Goal: Task Accomplishment & Management: Manage account settings

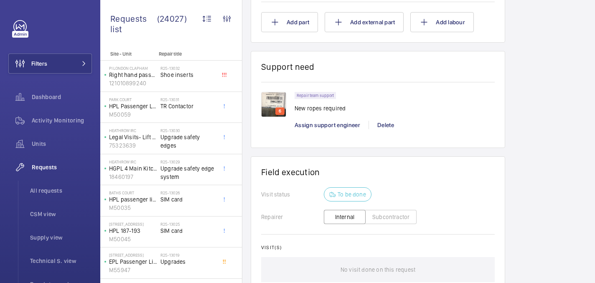
scroll to position [632, 0]
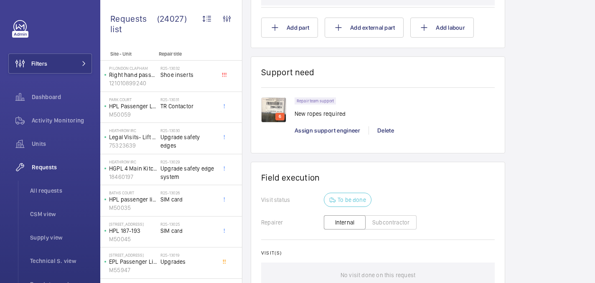
click at [271, 109] on img at bounding box center [273, 109] width 25 height 25
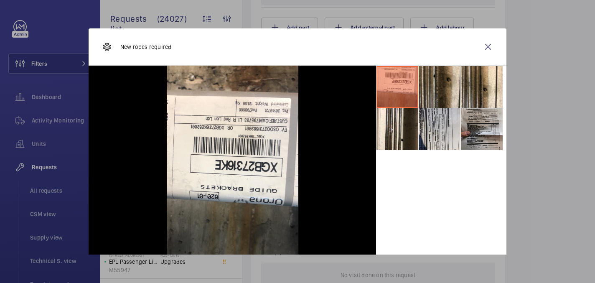
click at [441, 89] on li at bounding box center [439, 87] width 42 height 42
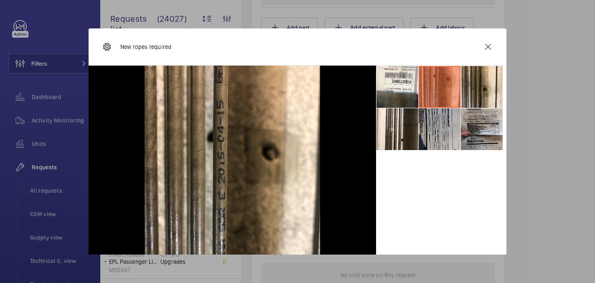
click at [440, 133] on li at bounding box center [439, 129] width 42 height 42
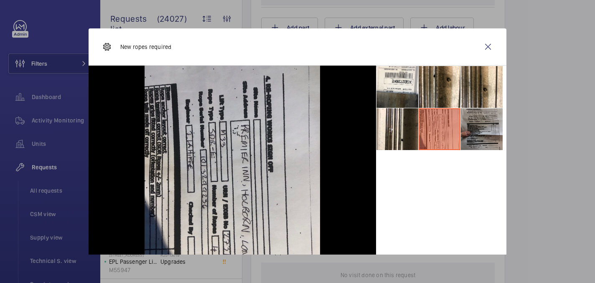
click at [474, 133] on li at bounding box center [482, 129] width 42 height 42
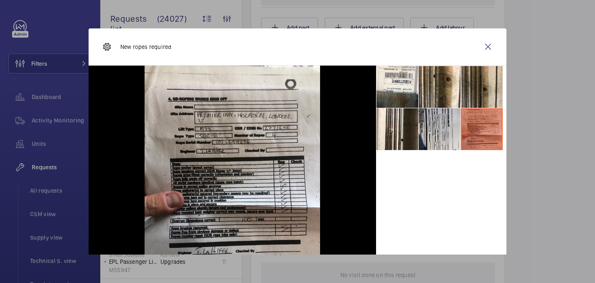
click at [487, 85] on li at bounding box center [482, 87] width 42 height 42
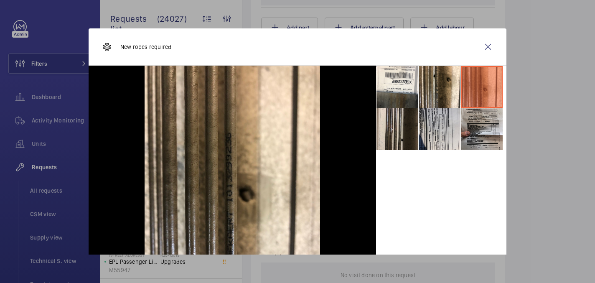
click at [398, 123] on li at bounding box center [397, 129] width 42 height 42
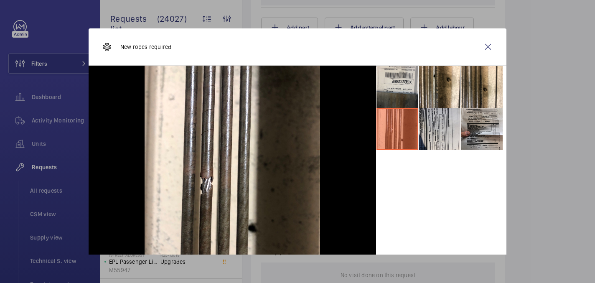
click at [398, 100] on li at bounding box center [397, 87] width 42 height 42
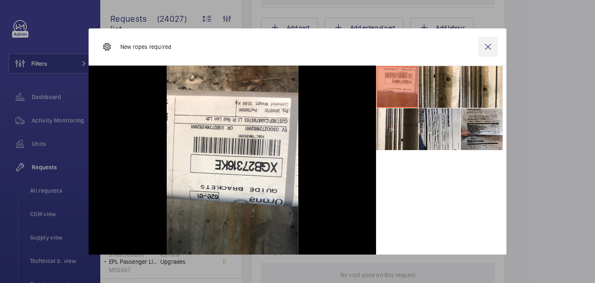
click at [481, 45] on wm-front-icon-button at bounding box center [488, 47] width 20 height 20
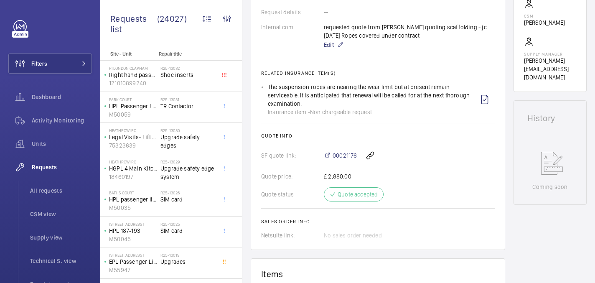
scroll to position [0, 0]
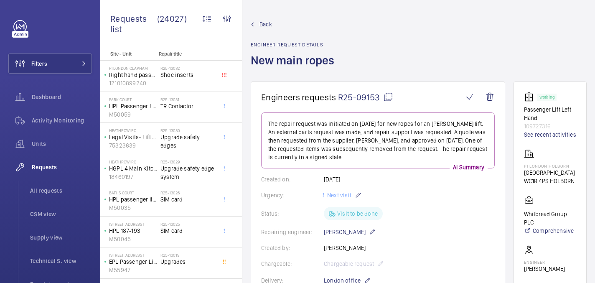
click at [385, 92] on mat-icon at bounding box center [388, 97] width 10 height 10
click at [535, 162] on div "PI London Holborn Red Lion Street WC1R 4PS HOLBORN" at bounding box center [549, 167] width 51 height 36
copy p "PI London Holborn"
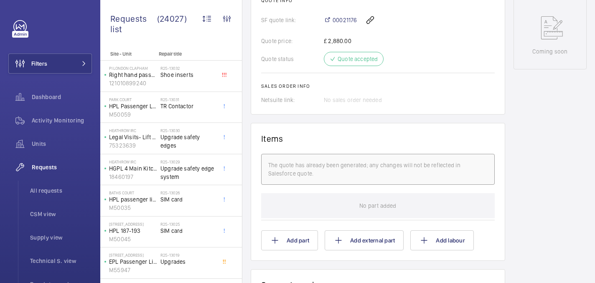
scroll to position [733, 0]
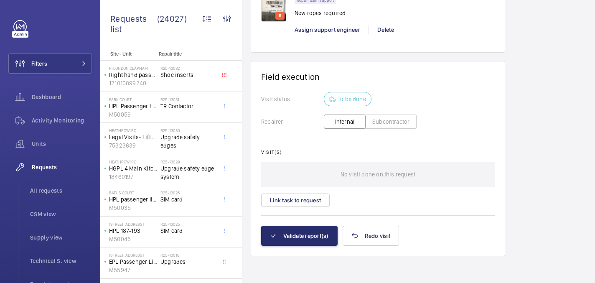
click at [281, 10] on img at bounding box center [273, 9] width 25 height 25
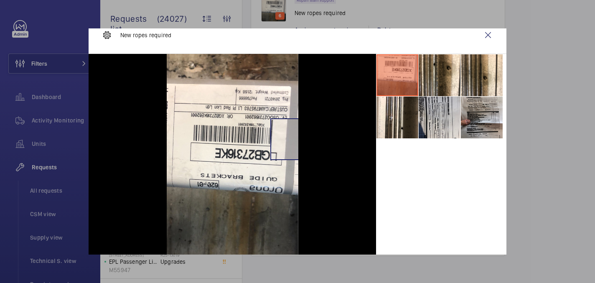
scroll to position [15, 0]
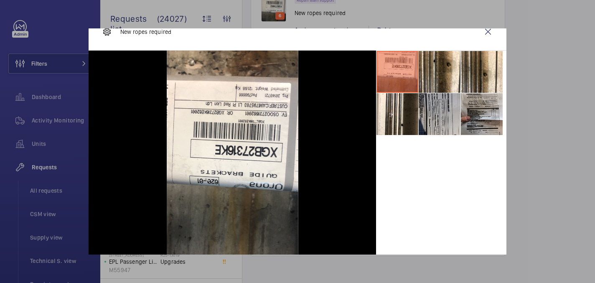
click at [442, 119] on li at bounding box center [439, 114] width 42 height 42
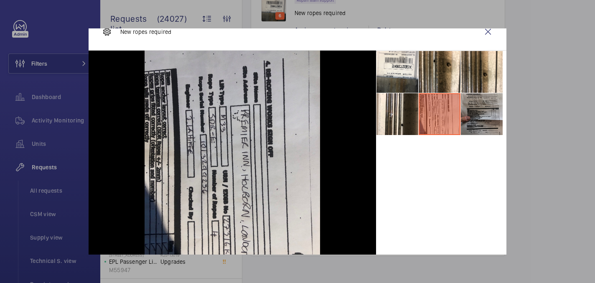
click at [481, 114] on li at bounding box center [482, 114] width 42 height 42
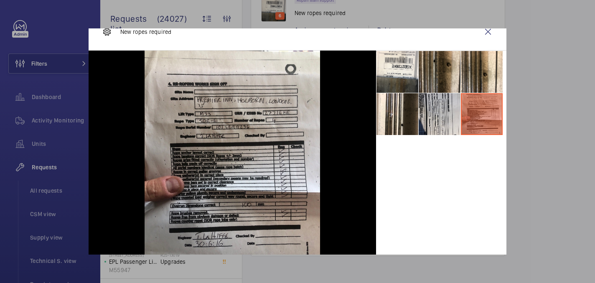
click at [434, 85] on li at bounding box center [439, 72] width 42 height 42
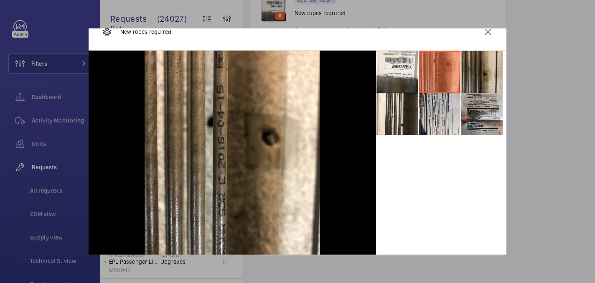
click at [474, 80] on li at bounding box center [482, 72] width 42 height 42
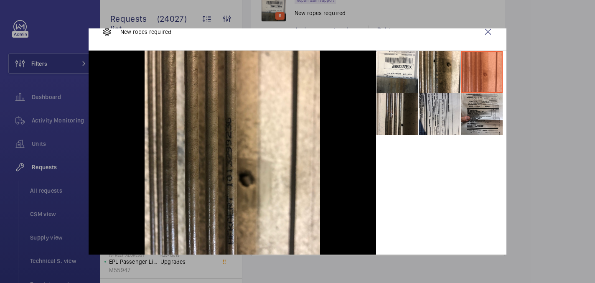
click at [392, 124] on li at bounding box center [397, 114] width 42 height 42
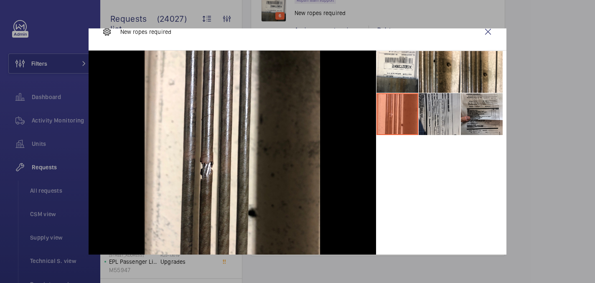
click at [445, 116] on li at bounding box center [439, 114] width 42 height 42
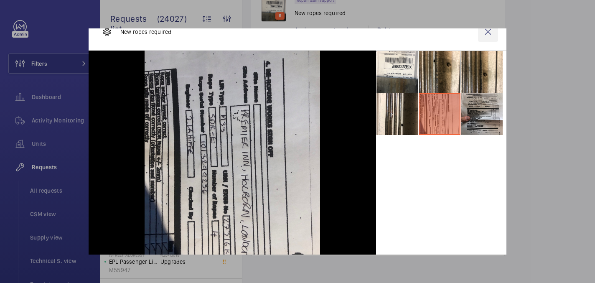
click at [487, 28] on wm-front-icon-button at bounding box center [488, 32] width 20 height 20
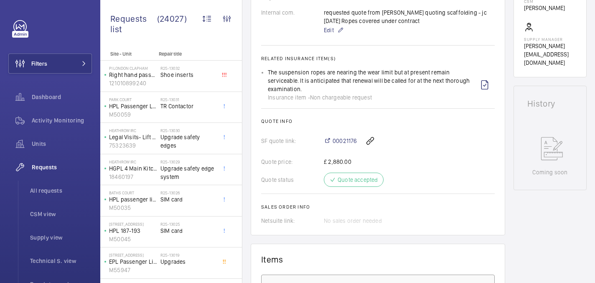
scroll to position [237, 0]
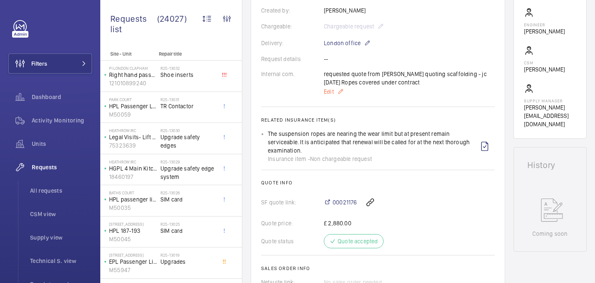
click at [330, 89] on span "Edit" at bounding box center [329, 91] width 10 height 8
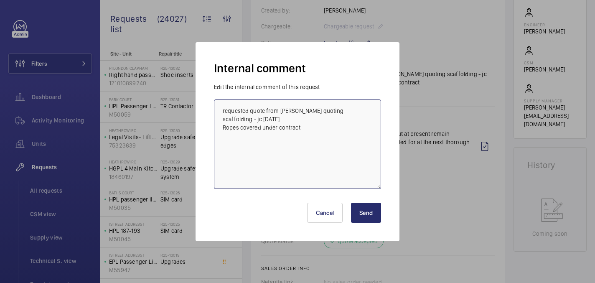
click at [330, 126] on textarea "requested quote from orona, kk quoting scaffolding - jc 9/7/25 Ropes covered un…" at bounding box center [297, 143] width 167 height 89
click at [302, 145] on textarea "requested quote from orona, kk quoting scaffolding - jc 9/7/25 Ropes covered un…" at bounding box center [297, 143] width 167 height 89
paste textarea "absensce"
click at [277, 146] on textarea "requested quote from orona, kk quoting scaffolding - jc 9/7/25 Ropes covered un…" at bounding box center [297, 143] width 167 height 89
click at [293, 149] on textarea "requested quote from [PERSON_NAME] quoting scaffolding - jc [DATE] Ropes covere…" at bounding box center [297, 143] width 167 height 89
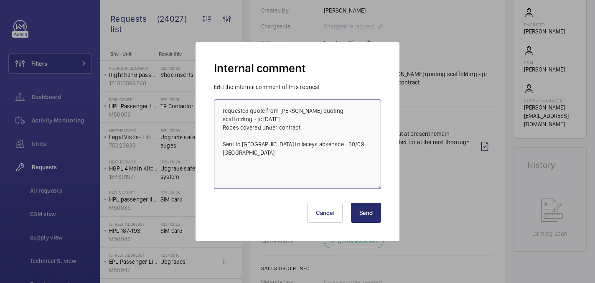
click at [305, 145] on textarea "requested quote from [PERSON_NAME] quoting scaffolding - jc [DATE] Ropes covere…" at bounding box center [297, 143] width 167 height 89
paste textarea "absensce"
type textarea "requested quote from [PERSON_NAME] quoting scaffolding - jc [DATE] Ropes covere…"
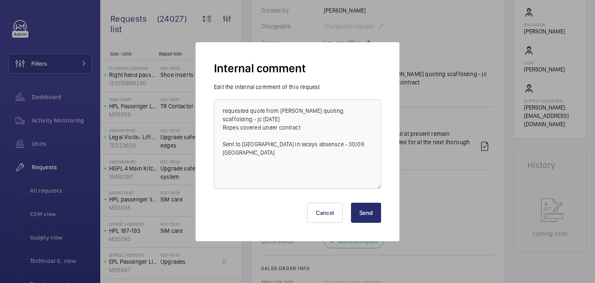
click at [369, 213] on button "Send" at bounding box center [366, 213] width 30 height 20
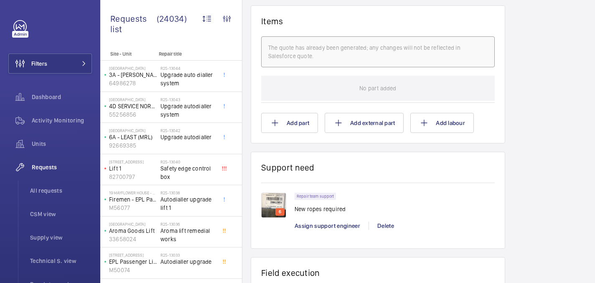
scroll to position [733, 0]
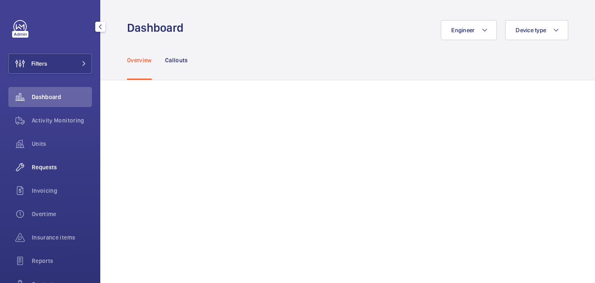
click at [59, 163] on span "Requests" at bounding box center [62, 167] width 60 height 8
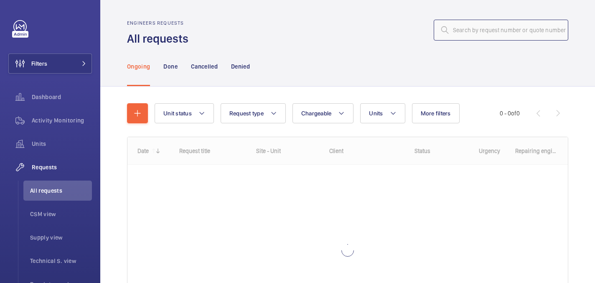
click at [477, 25] on input "text" at bounding box center [500, 30] width 134 height 21
paste input "R25-11033"
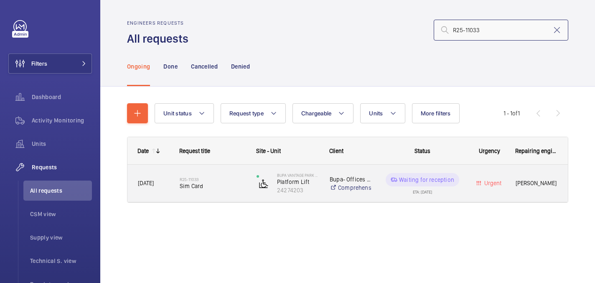
type input "R25-11033"
click at [206, 186] on span "Sim Card" at bounding box center [213, 186] width 66 height 8
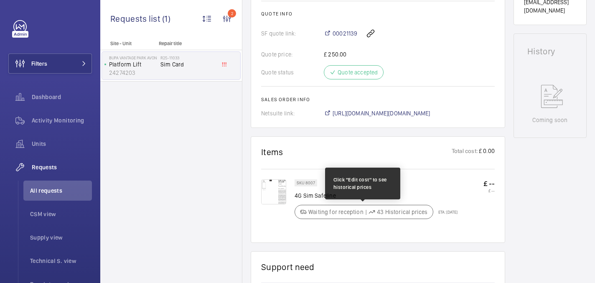
scroll to position [374, 0]
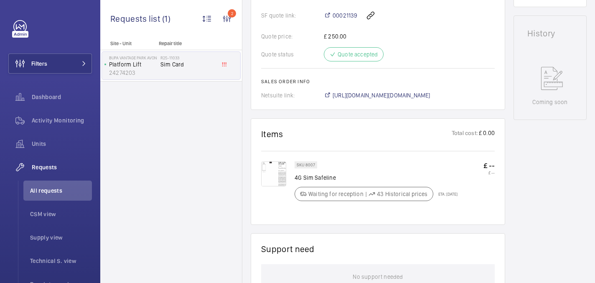
click at [276, 176] on img at bounding box center [273, 173] width 25 height 25
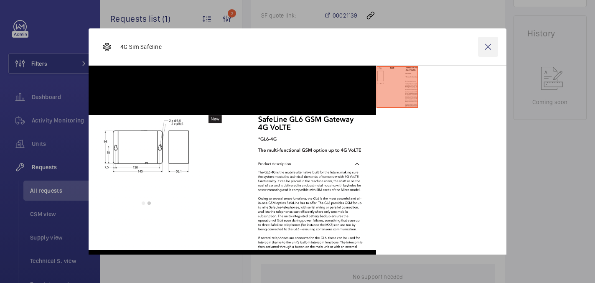
click at [492, 44] on wm-front-icon-button at bounding box center [488, 47] width 20 height 20
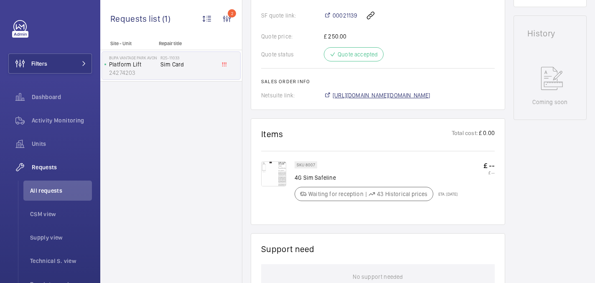
click at [403, 98] on span "https://6461500.app.netsuite.com/app/accounting/transactions/salesord.nl?id=292…" at bounding box center [381, 95] width 98 height 8
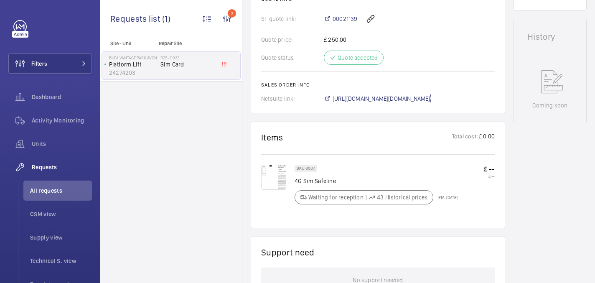
scroll to position [375, 0]
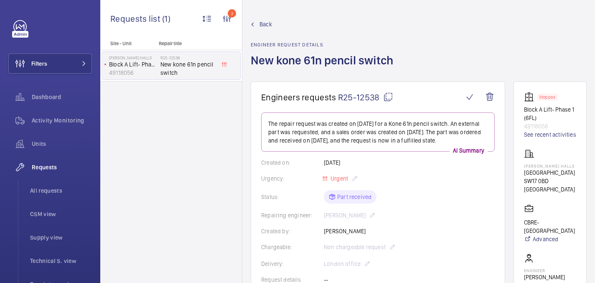
click at [320, 53] on h1 "New kone 61n pencil switch" at bounding box center [324, 67] width 147 height 29
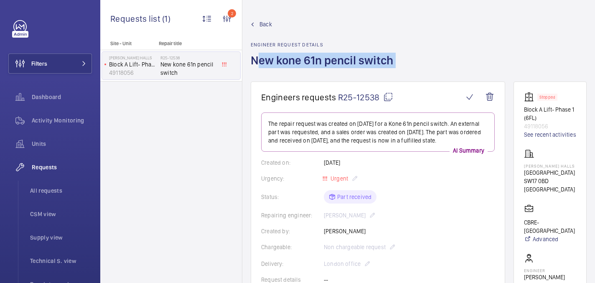
click at [320, 53] on h1 "New kone 61n pencil switch" at bounding box center [324, 67] width 147 height 29
copy h1 "New kone 61n pencil switch"
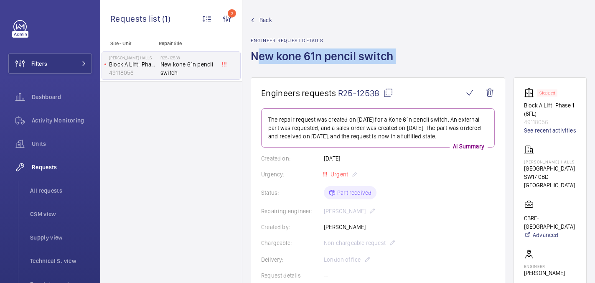
scroll to position [5, 0]
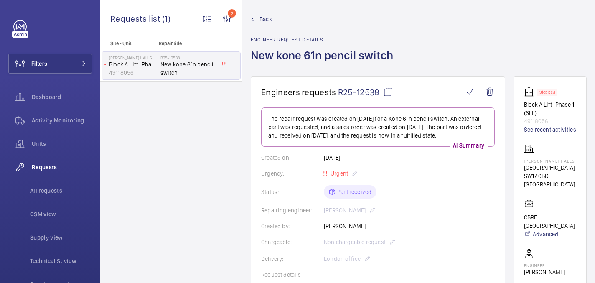
click at [550, 172] on p "[GEOGRAPHIC_DATA]" at bounding box center [550, 167] width 52 height 8
copy p "[GEOGRAPHIC_DATA]"
click at [544, 121] on p "49118056" at bounding box center [550, 121] width 52 height 8
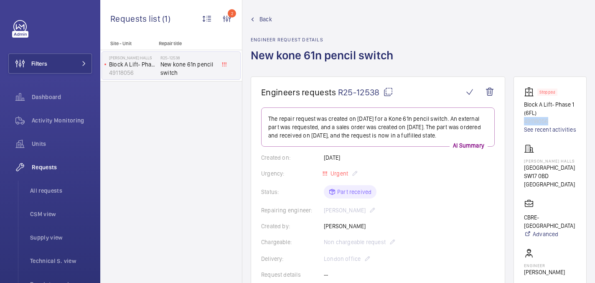
click at [544, 121] on p "49118056" at bounding box center [550, 121] width 52 height 8
copy p "49118056"
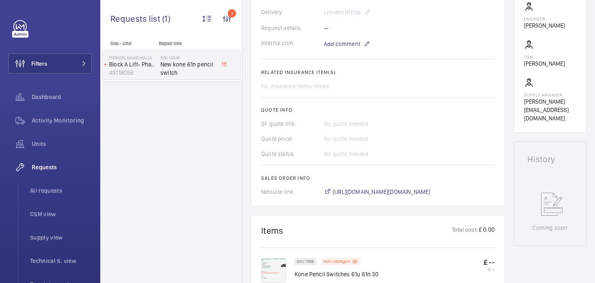
scroll to position [343, 0]
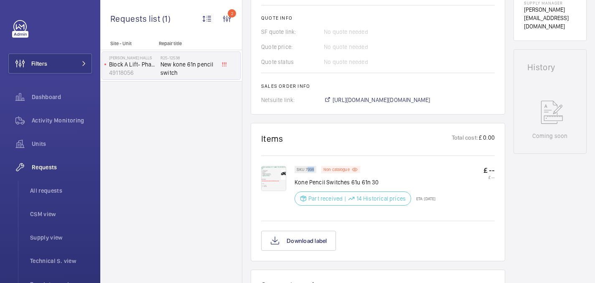
drag, startPoint x: 307, startPoint y: 169, endPoint x: 315, endPoint y: 170, distance: 8.4
click at [316, 170] on div "SKU 7998" at bounding box center [305, 169] width 22 height 7
click at [305, 170] on p "SKU 7998" at bounding box center [306, 169] width 18 height 3
drag, startPoint x: 305, startPoint y: 170, endPoint x: 314, endPoint y: 170, distance: 9.6
click at [314, 170] on div "SKU 7998" at bounding box center [305, 169] width 22 height 7
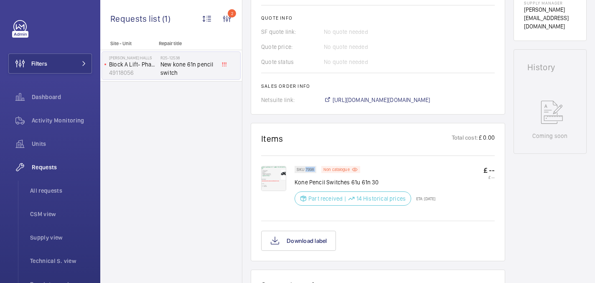
copy div "7998"
click at [395, 101] on span "https://6461500.app.netsuite.com/app/accounting/transactions/salesord.nl?id=302…" at bounding box center [381, 100] width 98 height 8
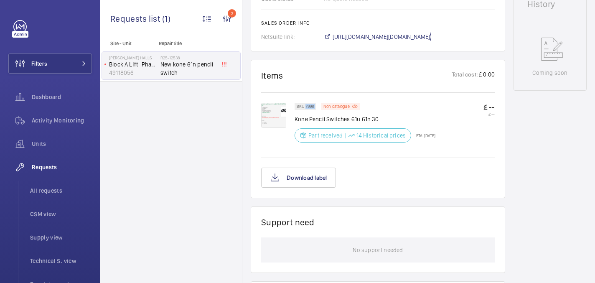
scroll to position [409, 0]
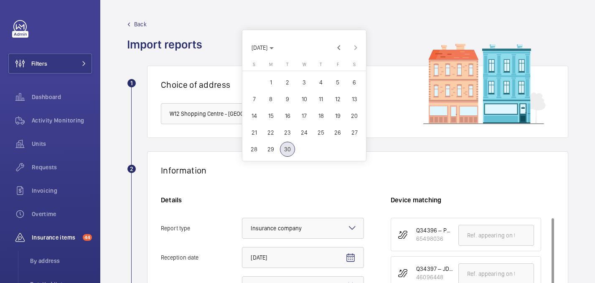
scroll to position [115, 0]
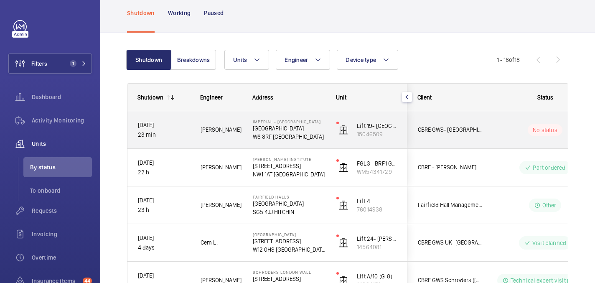
scroll to position [51, 0]
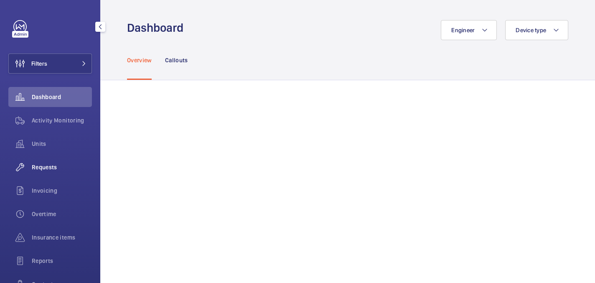
click at [49, 166] on span "Requests" at bounding box center [62, 167] width 60 height 8
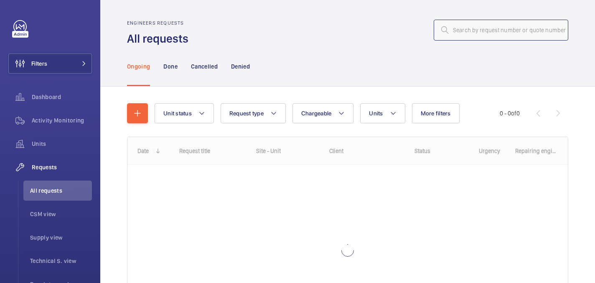
click at [472, 33] on input "text" at bounding box center [500, 30] width 134 height 21
paste input "R25-09153"
type input "R25-09153"
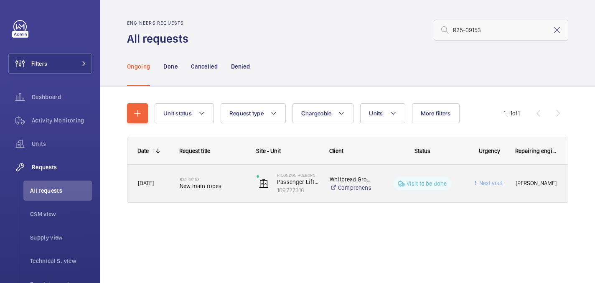
click at [225, 182] on span "New main ropes" at bounding box center [213, 186] width 66 height 8
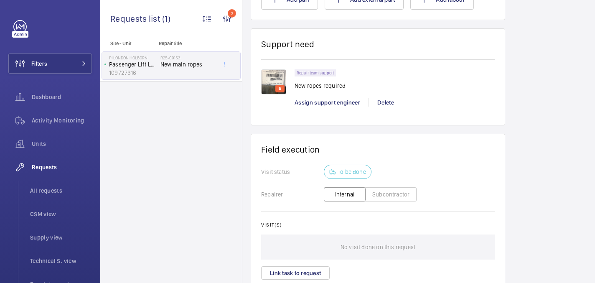
scroll to position [594, 0]
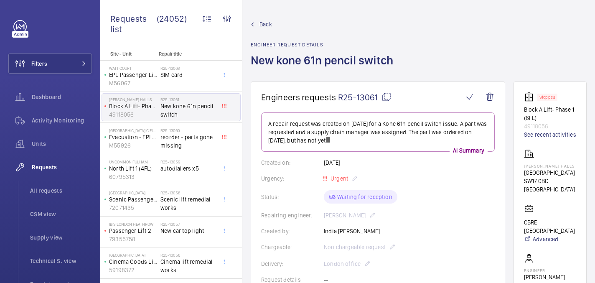
scroll to position [203, 0]
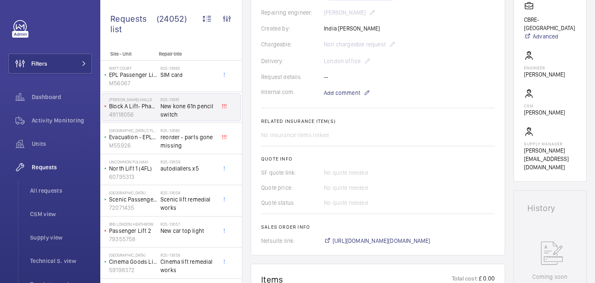
click at [378, 236] on wm-front-card-body "A repair request was created on 2025-09-30 for a Kone 61n pencil switch issue. …" at bounding box center [377, 77] width 233 height 335
click at [379, 243] on span "https://6461500.app.netsuite.com/app/accounting/transactions/salesord.nl?id=305…" at bounding box center [381, 240] width 98 height 8
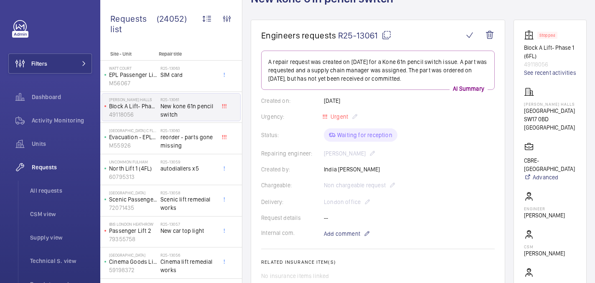
scroll to position [0, 0]
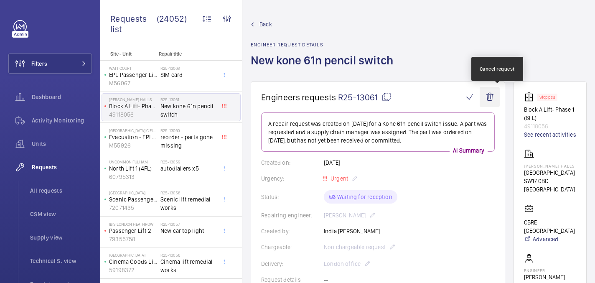
click at [497, 96] on wm-front-icon-button at bounding box center [489, 97] width 20 height 20
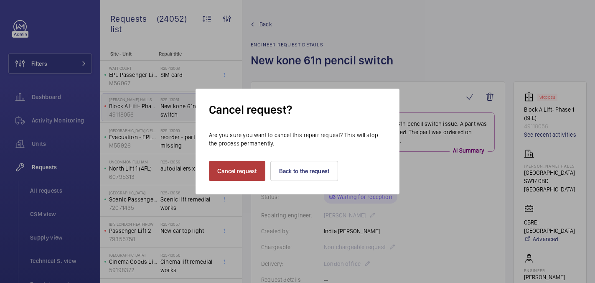
click at [248, 169] on button "Cancel request" at bounding box center [237, 171] width 56 height 20
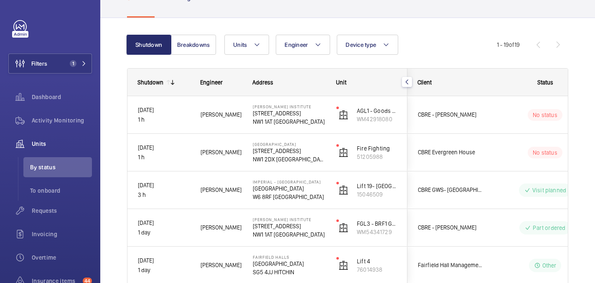
scroll to position [59, 0]
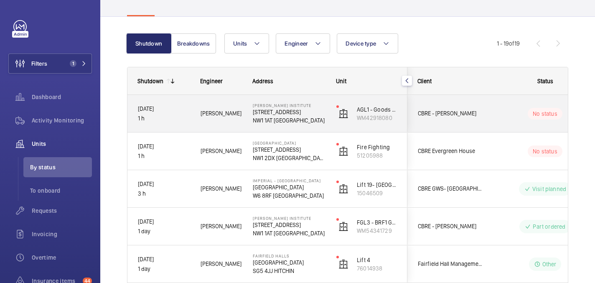
click at [235, 117] on span "[PERSON_NAME]" at bounding box center [220, 114] width 41 height 10
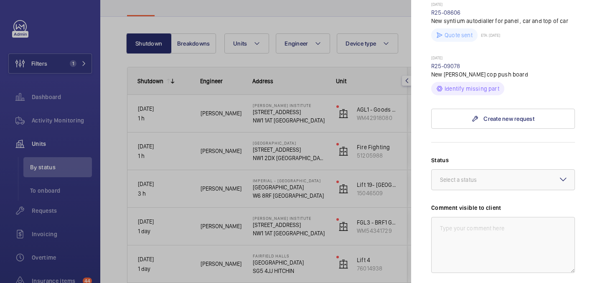
scroll to position [269, 0]
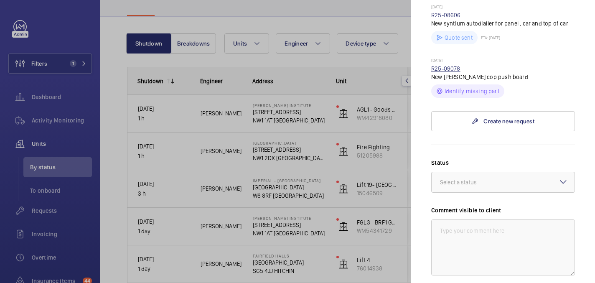
click at [442, 65] on link "R25-09078" at bounding box center [445, 68] width 29 height 7
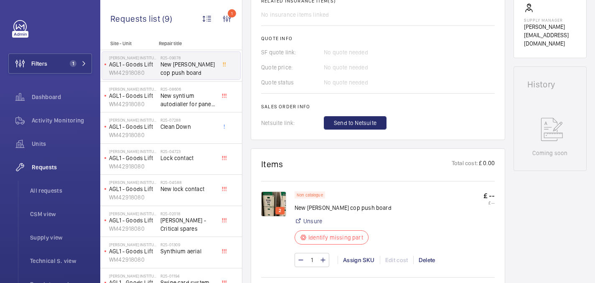
scroll to position [331, 0]
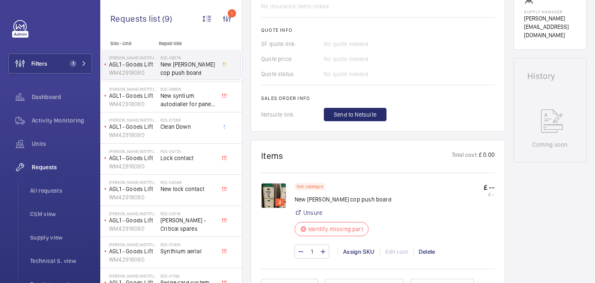
click at [282, 186] on img at bounding box center [273, 195] width 25 height 25
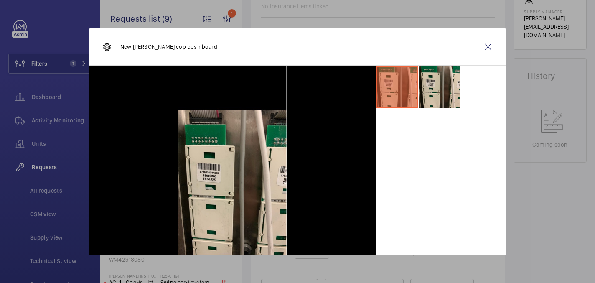
scroll to position [23, 0]
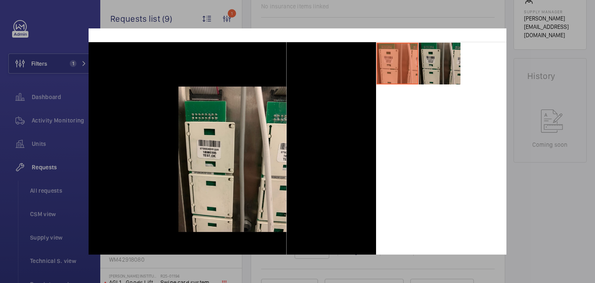
click at [424, 62] on li at bounding box center [439, 64] width 42 height 42
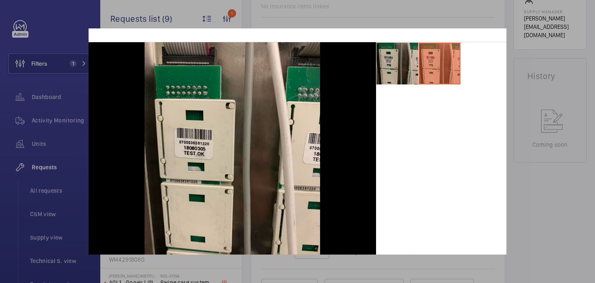
click at [397, 72] on li at bounding box center [397, 64] width 42 height 42
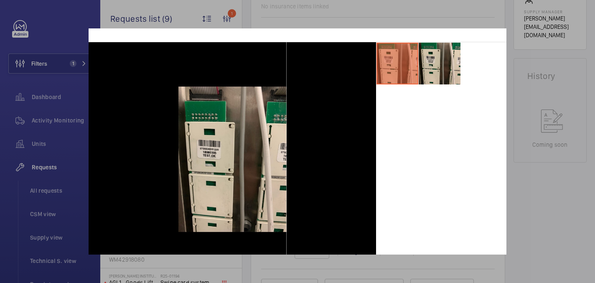
click at [530, 113] on div at bounding box center [297, 141] width 595 height 283
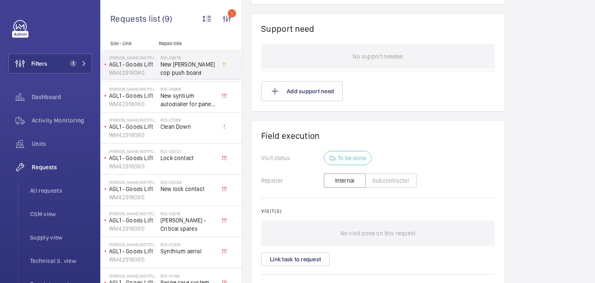
scroll to position [662, 0]
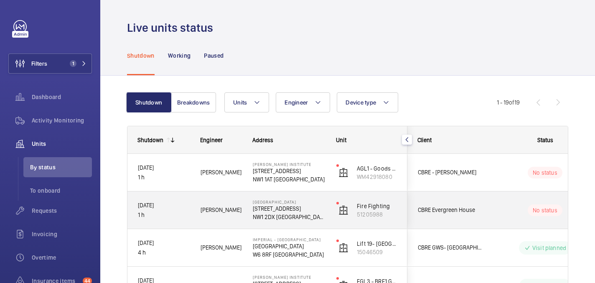
click at [233, 223] on div "[PERSON_NAME]" at bounding box center [215, 210] width 51 height 26
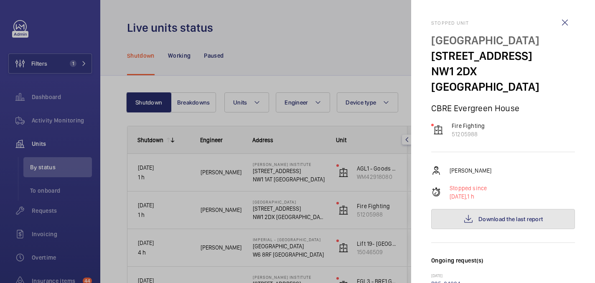
click at [474, 209] on button "Download the last report" at bounding box center [503, 219] width 144 height 20
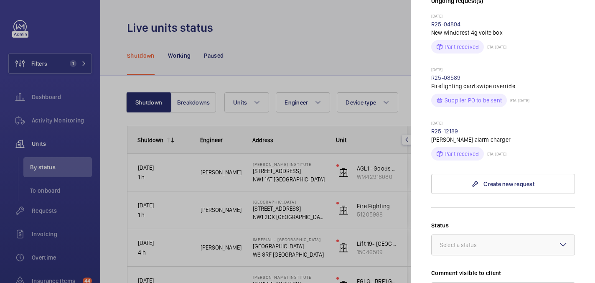
scroll to position [416, 0]
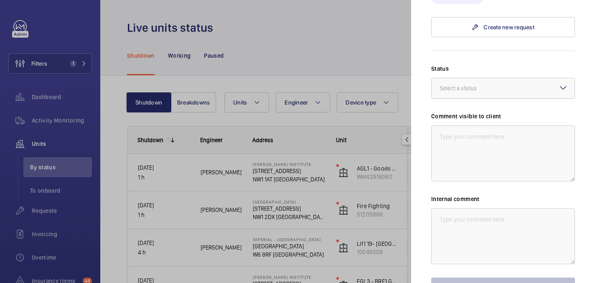
click at [461, 84] on div "Select a status" at bounding box center [469, 88] width 58 height 8
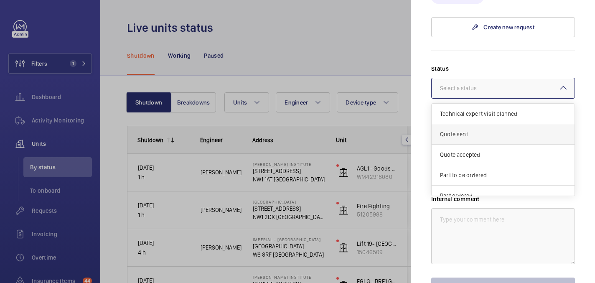
scroll to position [71, 0]
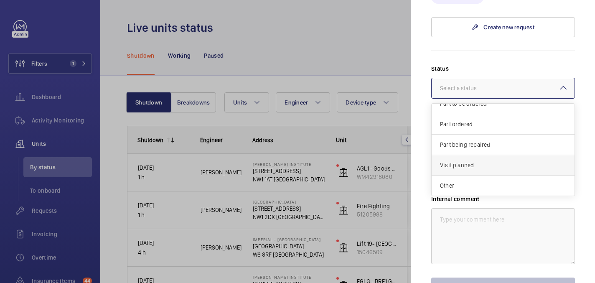
click at [458, 161] on span "Visit planned" at bounding box center [503, 165] width 126 height 8
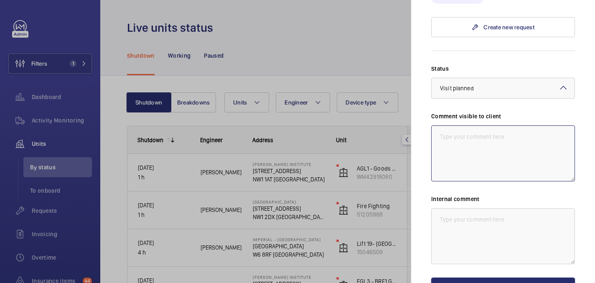
click at [444, 148] on textarea at bounding box center [503, 153] width 144 height 56
click at [466, 135] on textarea "WM ACTION: Engineer to follow up [DATE] to fit part. 30/09" at bounding box center [503, 153] width 144 height 56
click at [464, 128] on textarea "WM ACTION: Engineer to follow up tomorrow to fit part. 30/09" at bounding box center [503, 153] width 144 height 56
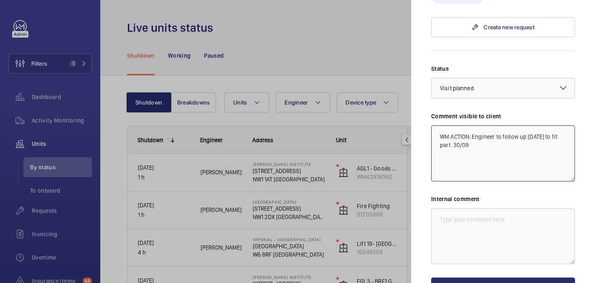
type textarea "WM ACTION: Engineer to follow up tomorrow to fit part. 30/09"
click at [469, 213] on textarea at bounding box center [503, 236] width 144 height 56
paste textarea "WM ACTION: Engineer to follow up tomorrow to fit part. 30/09"
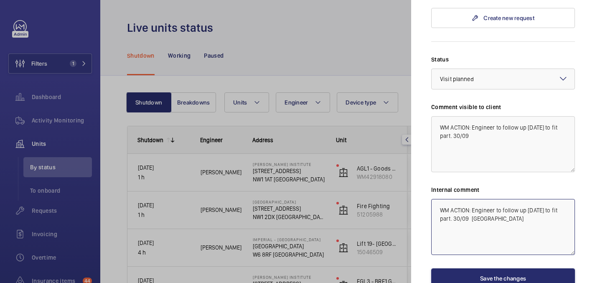
scroll to position [427, 0]
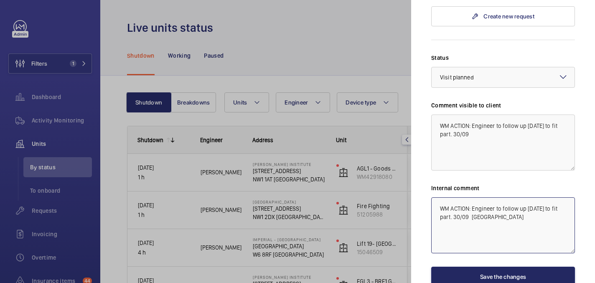
type textarea "WM ACTION: Engineer to follow up tomorrow to fit part. 30/09 india"
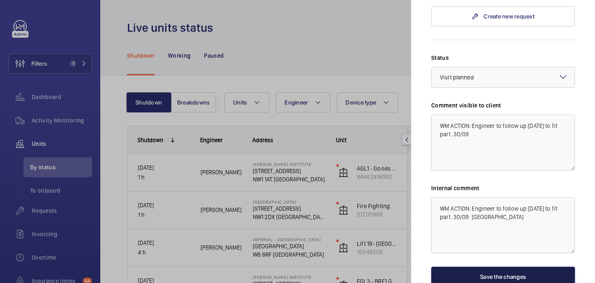
click at [483, 266] on button "Save the changes" at bounding box center [503, 276] width 144 height 20
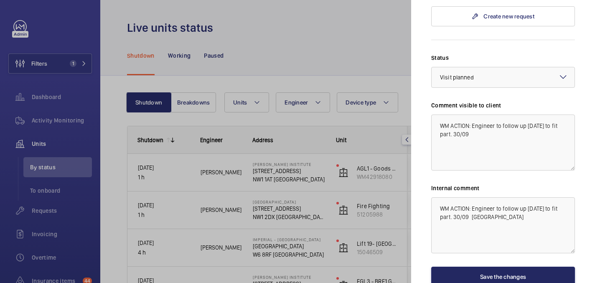
scroll to position [0, 0]
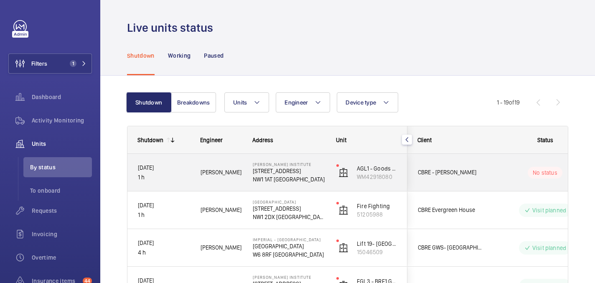
click at [216, 181] on div "Daniel F." at bounding box center [215, 172] width 51 height 26
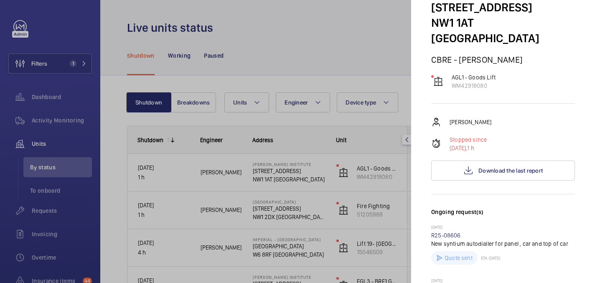
scroll to position [78, 0]
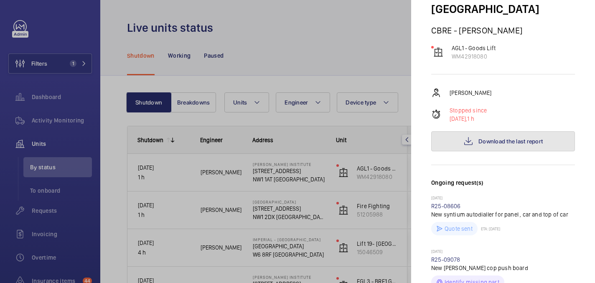
click at [496, 131] on button "Download the last report" at bounding box center [503, 141] width 144 height 20
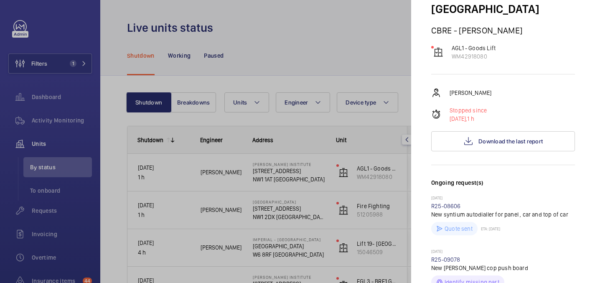
scroll to position [327, 0]
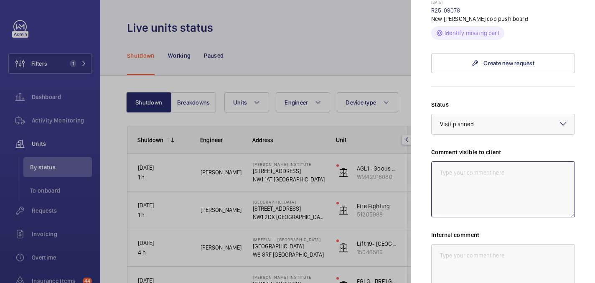
click at [469, 164] on textarea at bounding box center [503, 189] width 144 height 56
click at [461, 167] on textarea "WM ACTION: Engineer to follow up in the mornring. 30/09" at bounding box center [503, 189] width 144 height 56
click at [456, 163] on textarea "WM ACTION: Engineer to follow up in the morning. 30/09" at bounding box center [503, 189] width 144 height 56
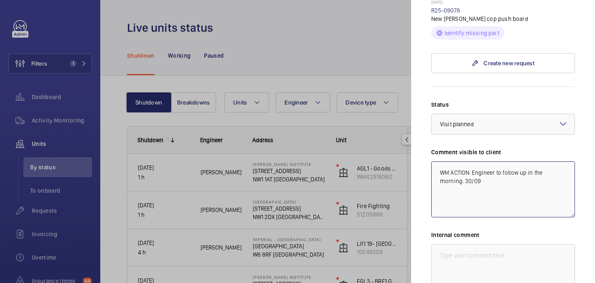
type textarea "WM ACTION: Engineer to follow up in the morning. 30/09"
click at [453, 244] on textarea at bounding box center [503, 272] width 144 height 56
paste textarea "WM ACTION: Engineer to follow up in the morning. 30/09"
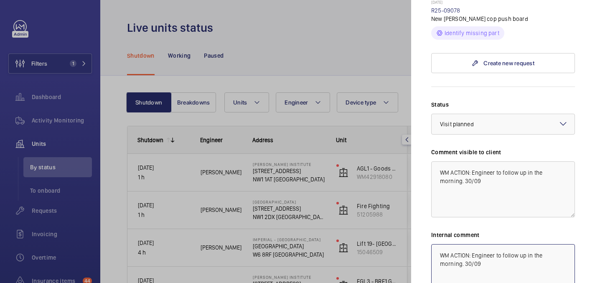
scroll to position [409, 0]
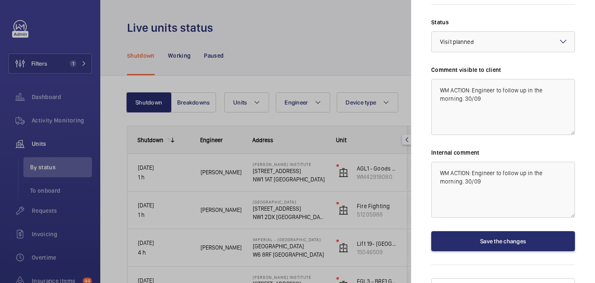
click at [476, 169] on textarea "WM ACTION: Engineer to follow up in the morning. 30/09" at bounding box center [503, 190] width 144 height 56
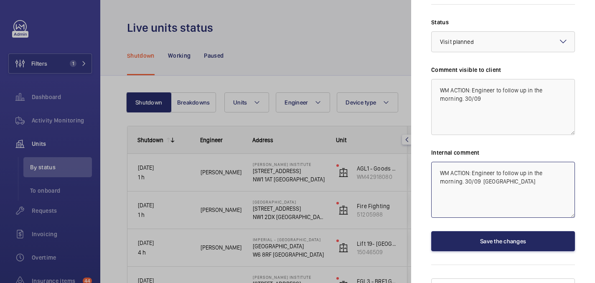
type textarea "WM ACTION: Engineer to follow up in the morning. 30/09 india"
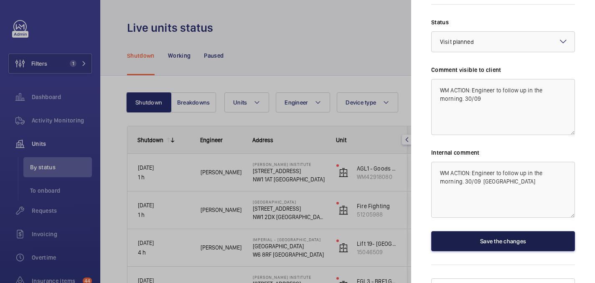
click at [490, 231] on button "Save the changes" at bounding box center [503, 241] width 144 height 20
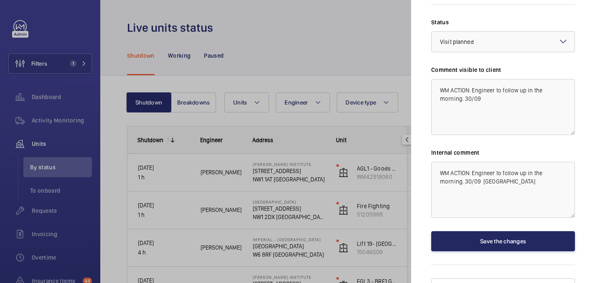
scroll to position [0, 0]
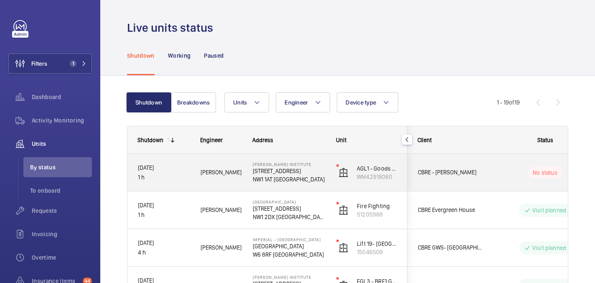
click at [318, 181] on p "NW1 1AT LONDON" at bounding box center [289, 179] width 73 height 8
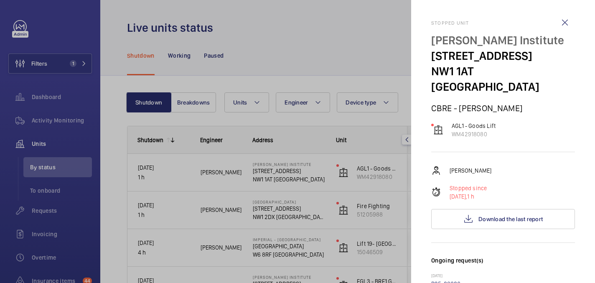
scroll to position [209, 0]
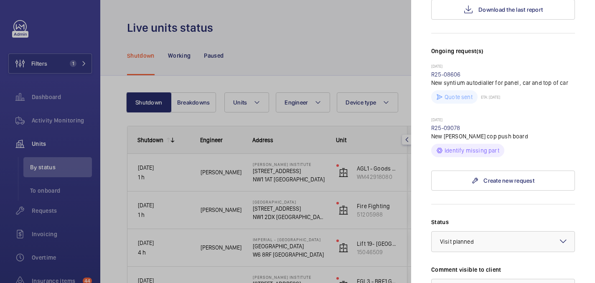
click at [472, 236] on div at bounding box center [502, 241] width 143 height 20
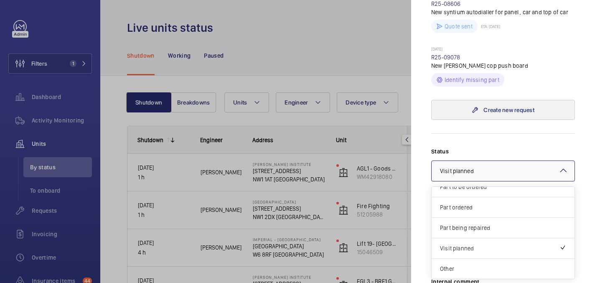
scroll to position [409, 0]
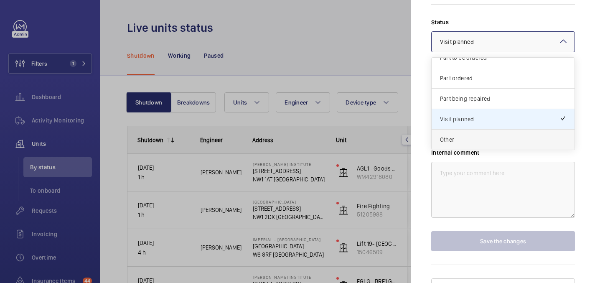
click at [469, 135] on span "Other" at bounding box center [503, 139] width 126 height 8
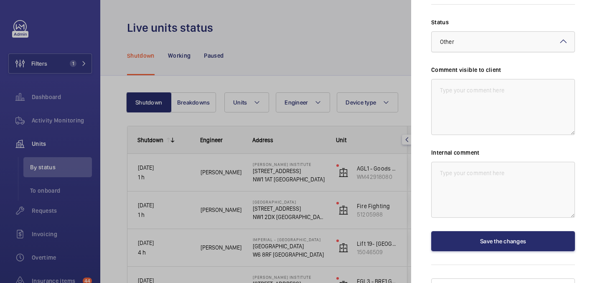
click at [464, 33] on div at bounding box center [502, 42] width 143 height 20
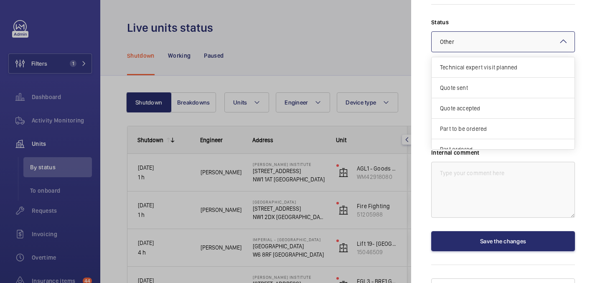
scroll to position [71, 0]
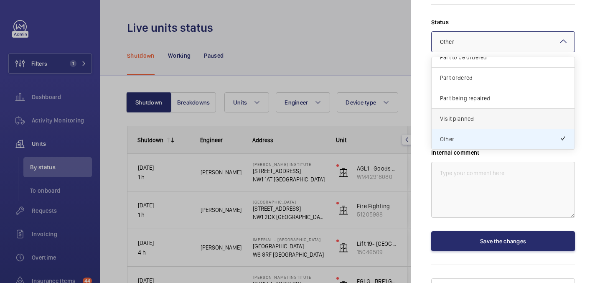
click at [456, 114] on span "Visit planned" at bounding box center [503, 118] width 126 height 8
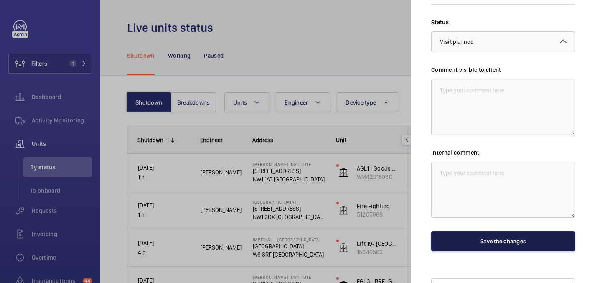
click at [493, 231] on button "Save the changes" at bounding box center [503, 241] width 144 height 20
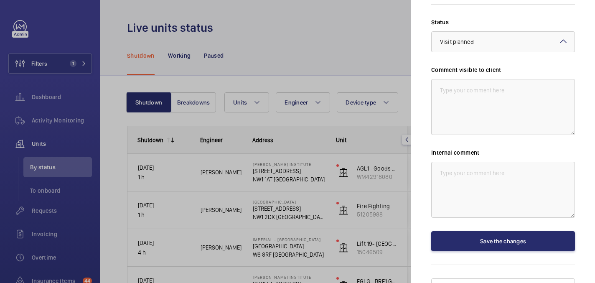
scroll to position [0, 0]
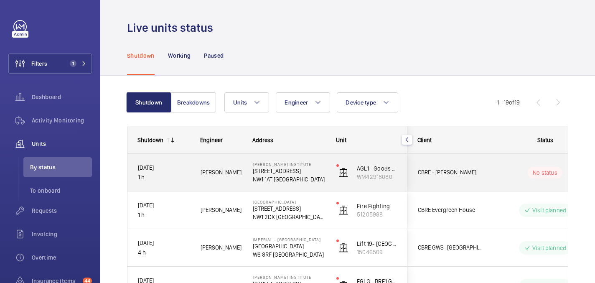
click at [492, 178] on div "No status" at bounding box center [540, 172] width 114 height 28
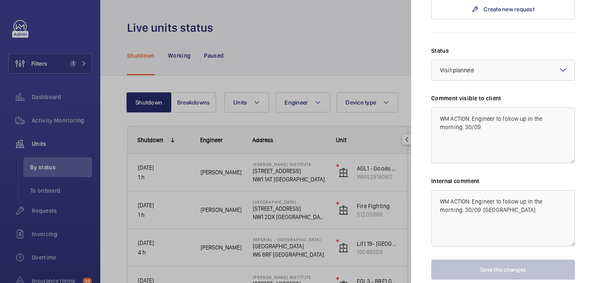
scroll to position [381, 0]
click at [461, 66] on span "Visit planned" at bounding box center [457, 69] width 34 height 7
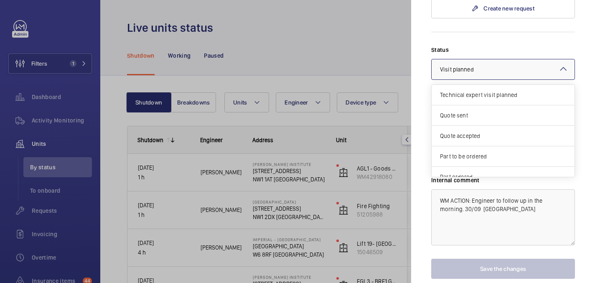
scroll to position [71, 0]
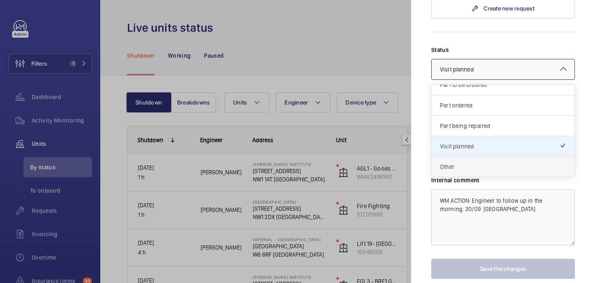
click at [475, 162] on span "Other" at bounding box center [503, 166] width 126 height 8
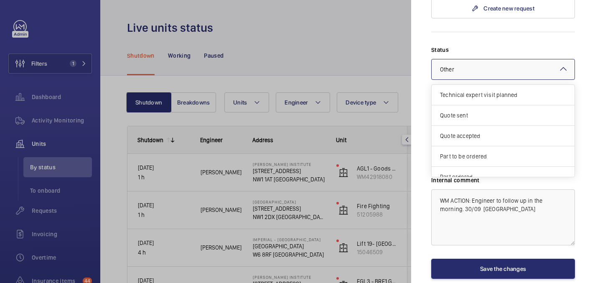
click at [464, 65] on div "× Other" at bounding box center [457, 69] width 35 height 8
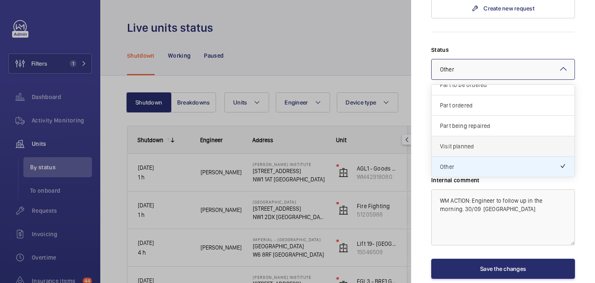
click at [461, 142] on span "Visit planned" at bounding box center [503, 146] width 126 height 8
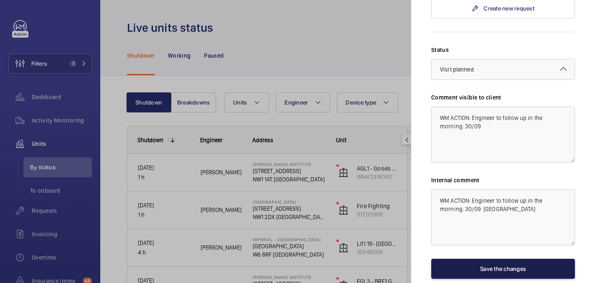
click at [496, 259] on button "Save the changes" at bounding box center [503, 269] width 144 height 20
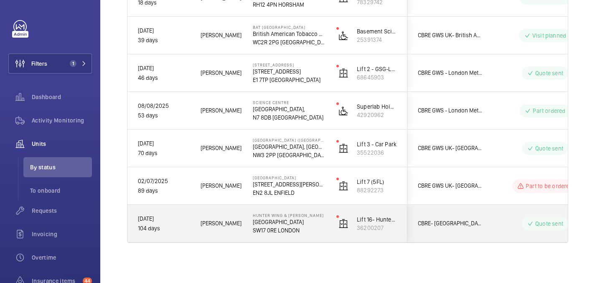
scroll to position [0, 0]
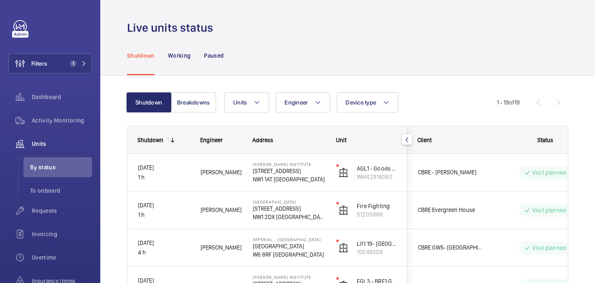
click at [312, 41] on div "Shutdown Working Paused" at bounding box center [347, 55] width 441 height 40
click at [385, 58] on div "Shutdown Working Paused" at bounding box center [347, 55] width 441 height 40
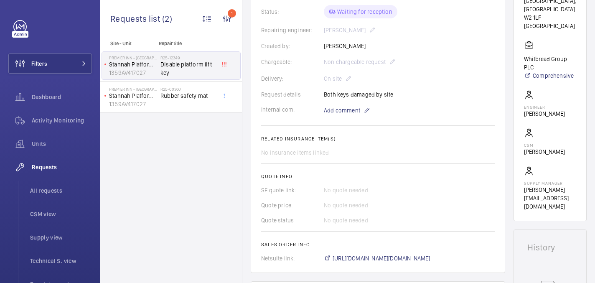
scroll to position [210, 0]
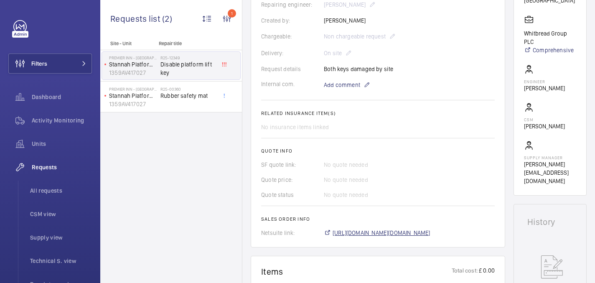
click at [367, 231] on span "[URL][DOMAIN_NAME][DOMAIN_NAME]" at bounding box center [381, 232] width 98 height 8
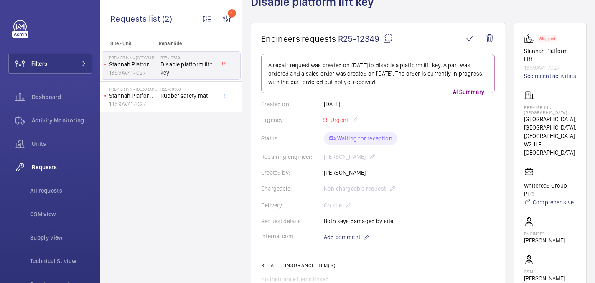
scroll to position [53, 0]
